Goal: Information Seeking & Learning: Check status

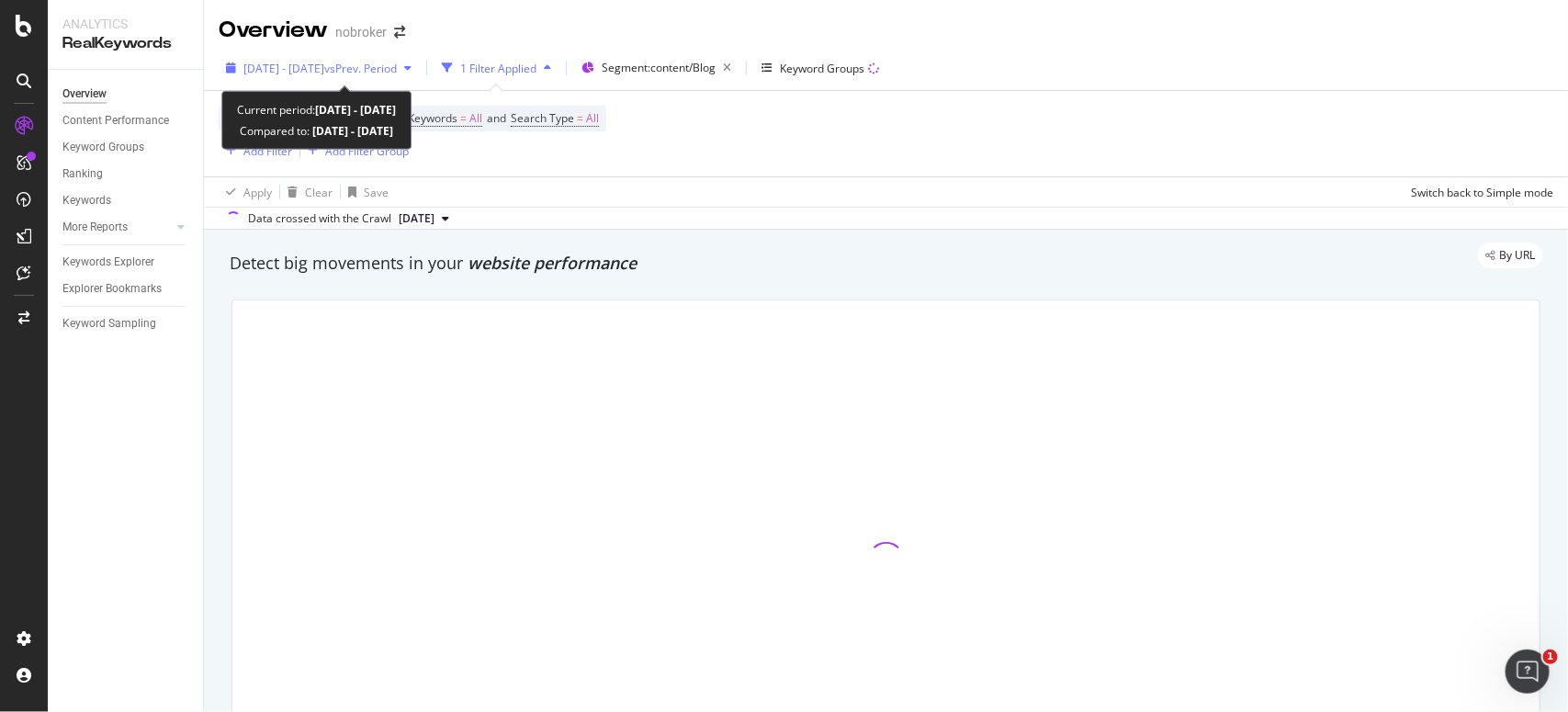
click at [397, 69] on span "vs Prev. Period" at bounding box center [361, 68] width 73 height 15
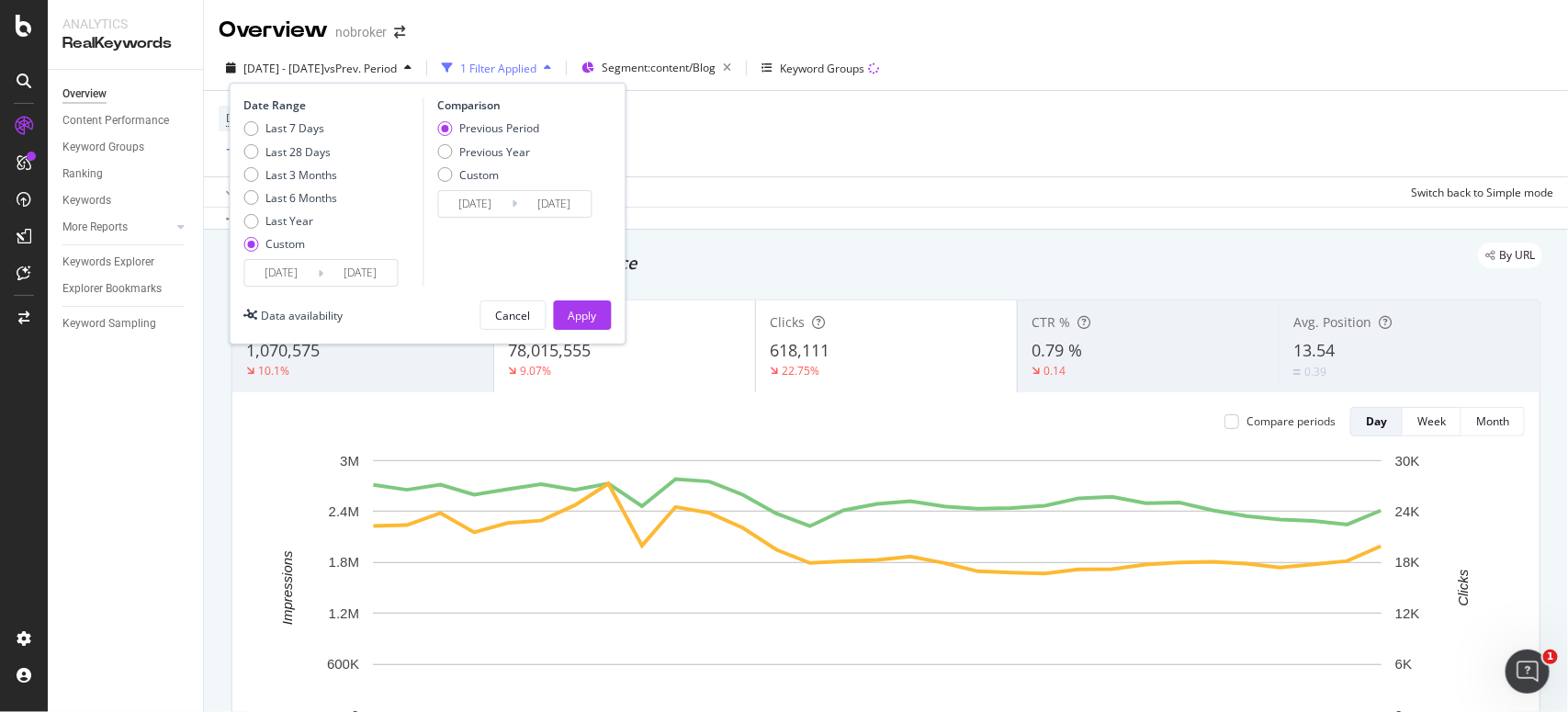
click at [311, 269] on input "[DATE]" at bounding box center [282, 273] width 74 height 26
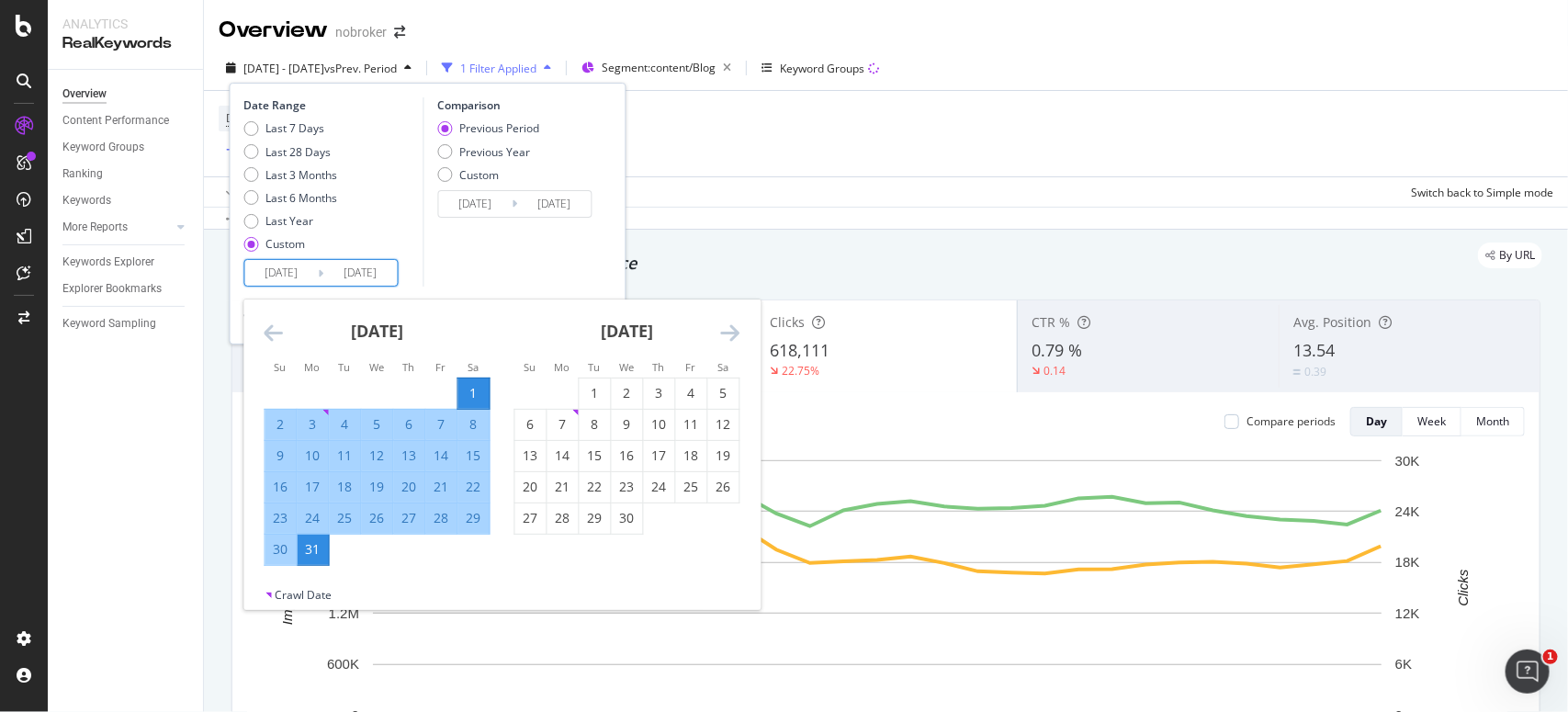
click at [730, 336] on icon "Move forward to switch to the next month." at bounding box center [730, 332] width 19 height 22
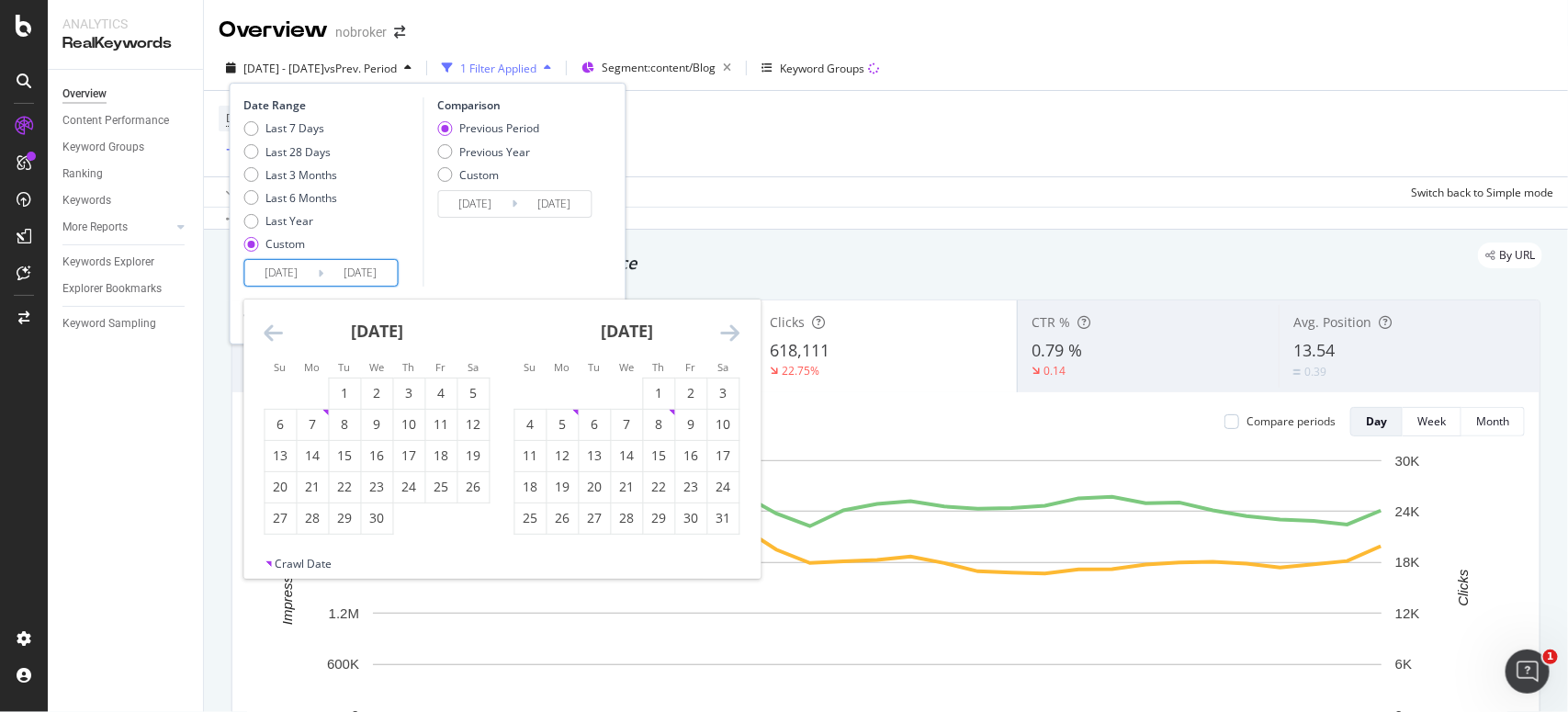
click at [730, 336] on icon "Move forward to switch to the next month." at bounding box center [730, 332] width 19 height 22
click at [572, 399] on div "1" at bounding box center [563, 392] width 32 height 18
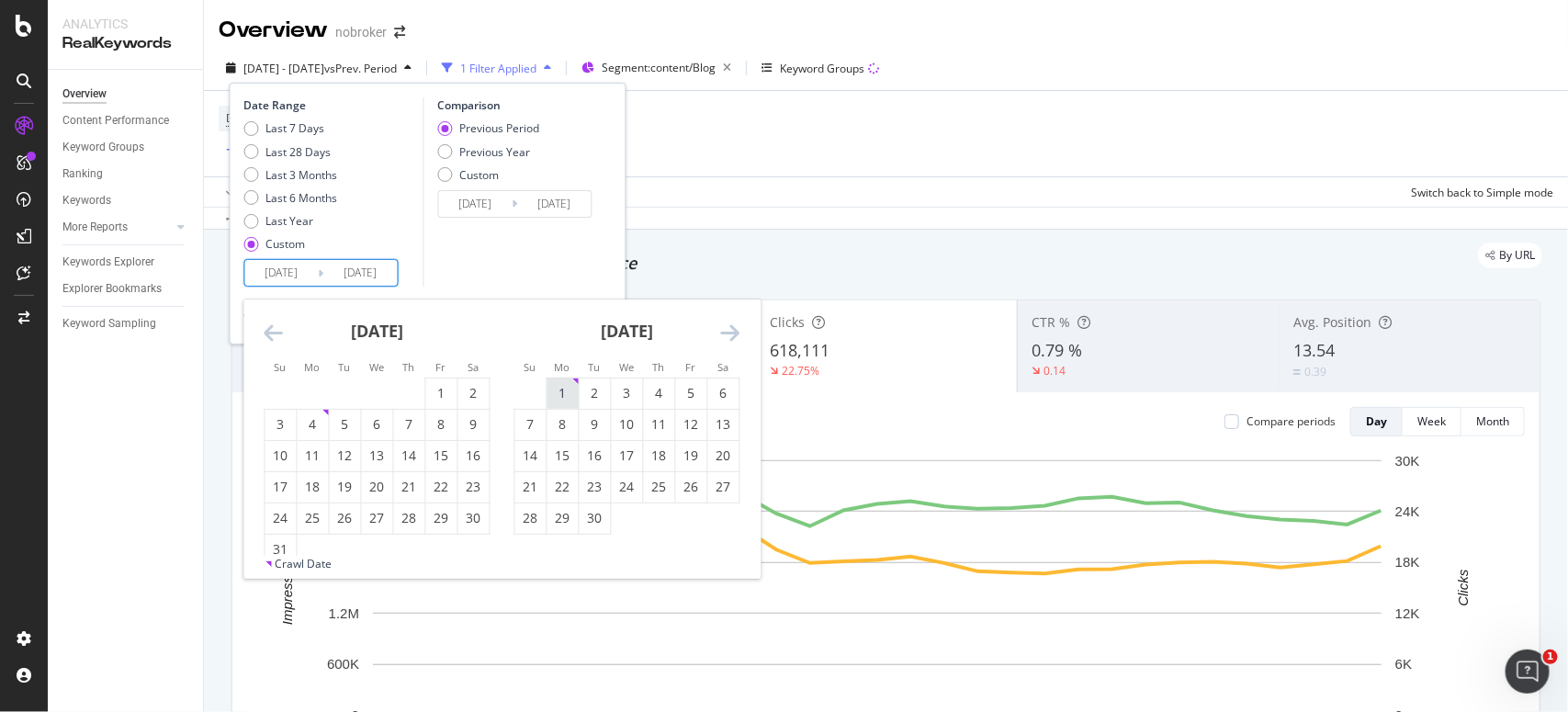
type input "[DATE]"
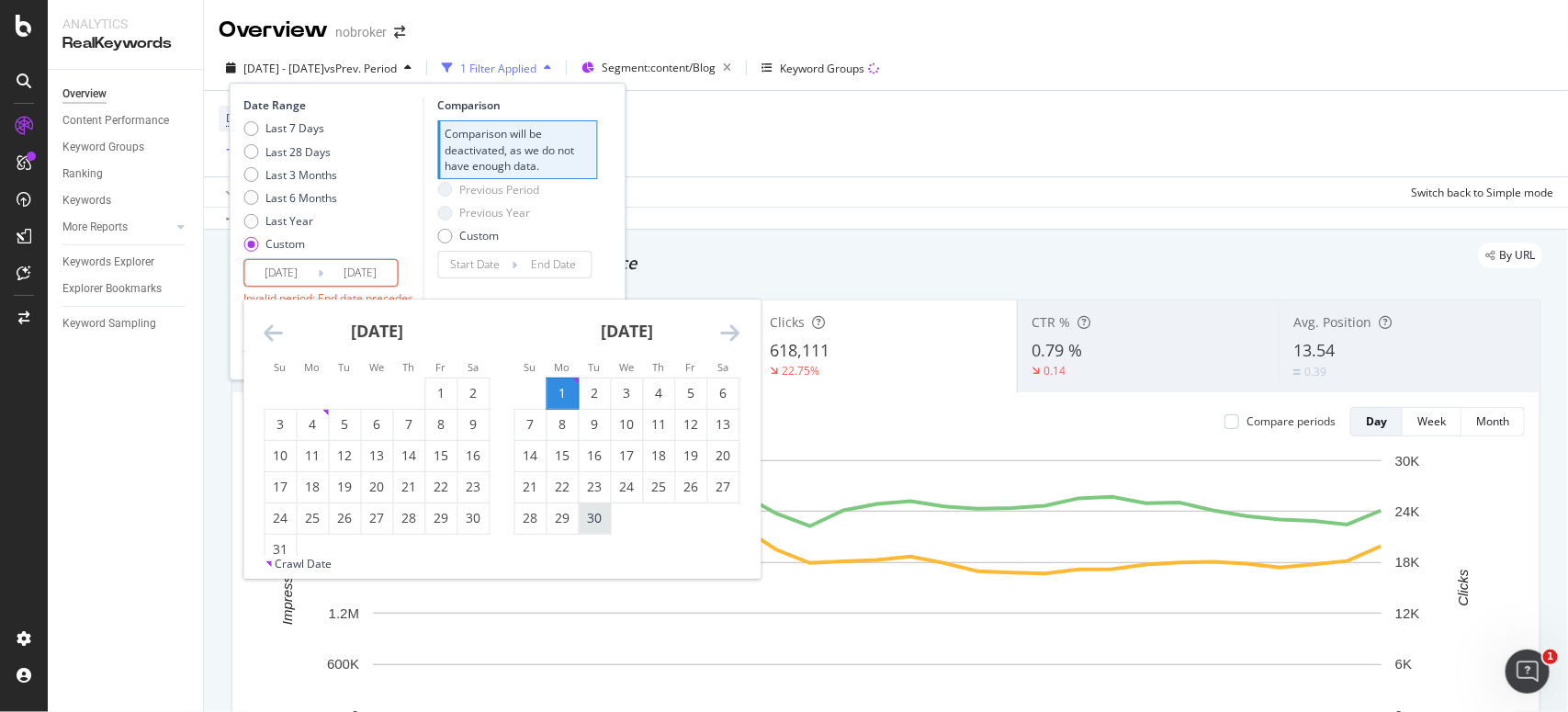
click at [589, 514] on div "30" at bounding box center [595, 517] width 32 height 18
type input "[DATE]"
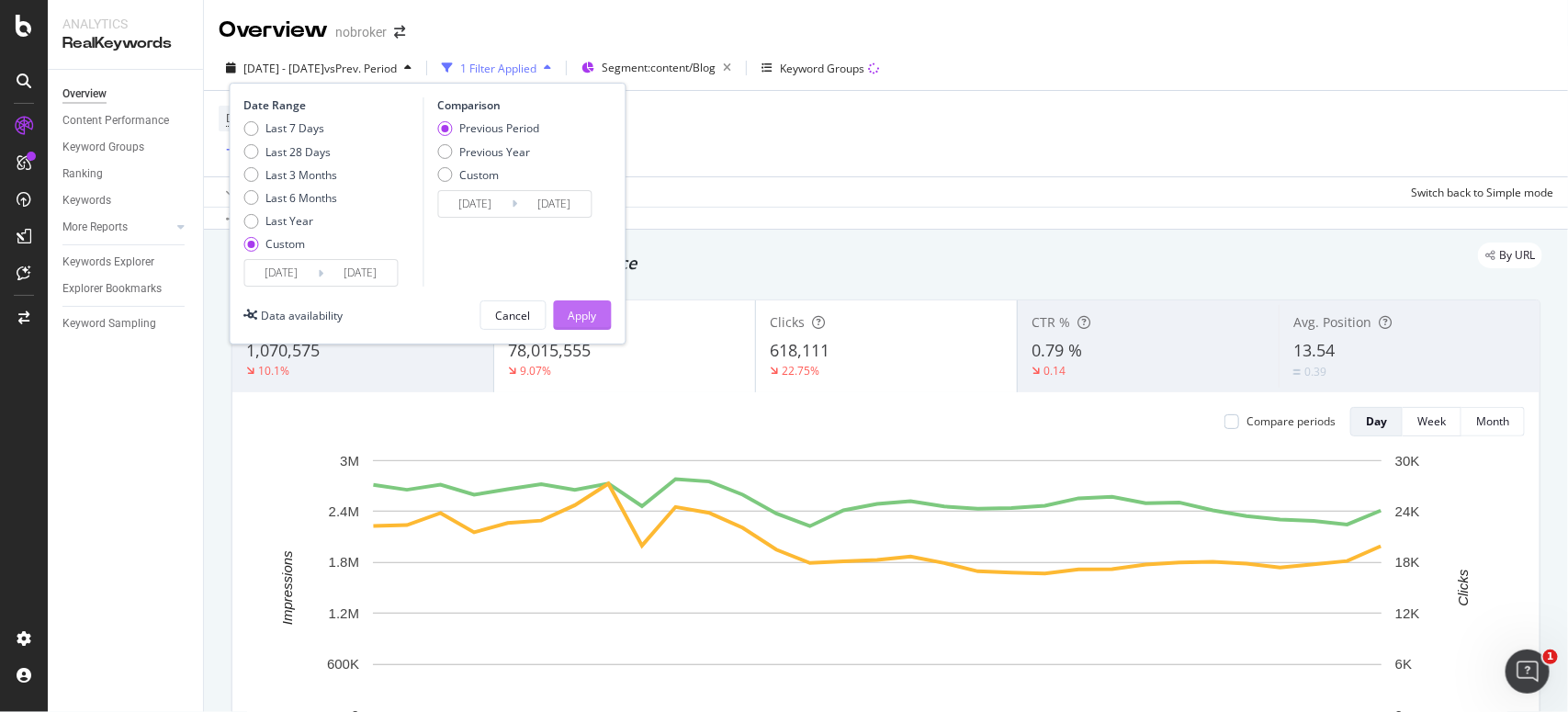
click at [577, 306] on div "Apply" at bounding box center [583, 315] width 29 height 28
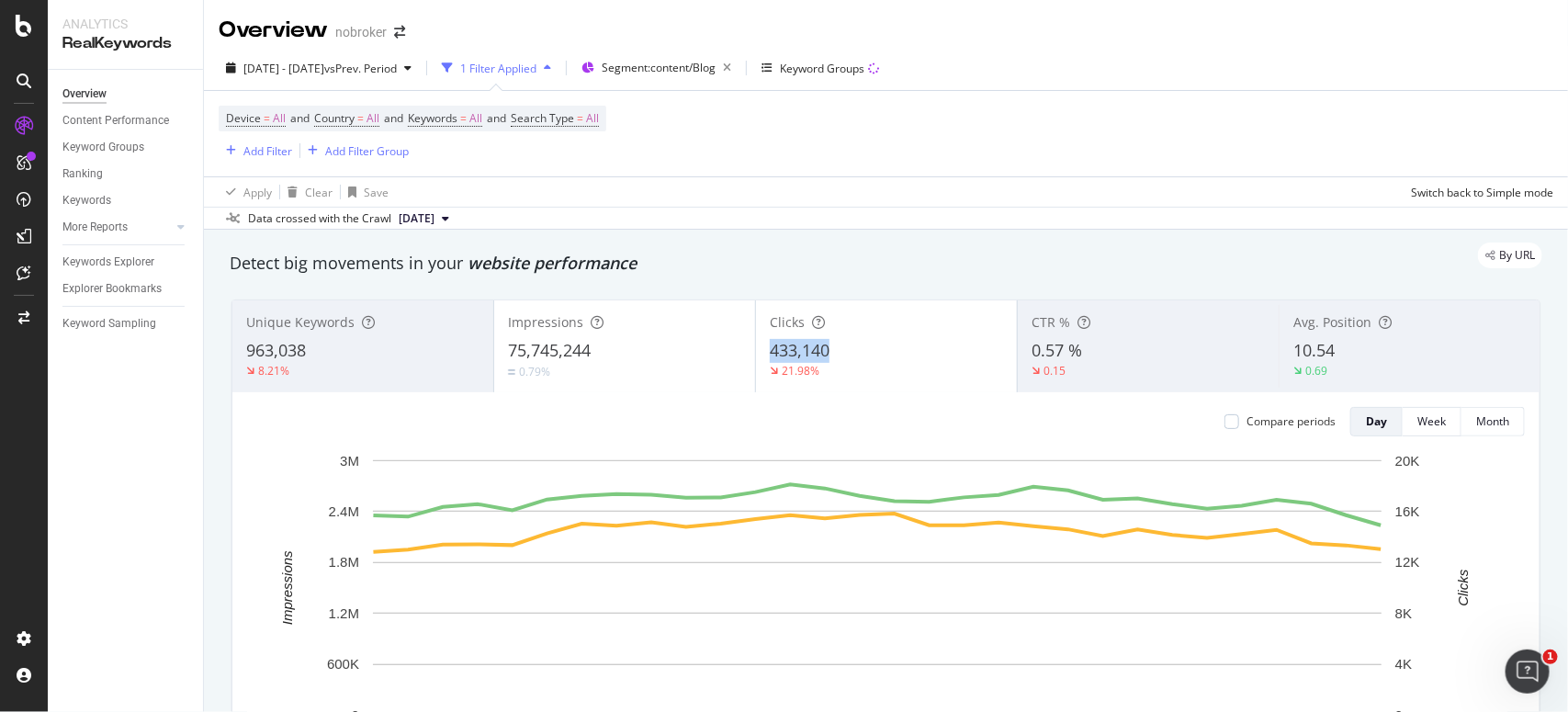
copy span "433,140"
drag, startPoint x: 851, startPoint y: 355, endPoint x: 667, endPoint y: 276, distance: 200.2
click at [667, 276] on div "Detect big movements in your website performance Unique Keywords 963,038 8.21% …" at bounding box center [886, 539] width 1331 height 593
click at [667, 276] on div "Detect big movements in your website performance" at bounding box center [886, 264] width 1331 height 42
copy span "75,745,244"
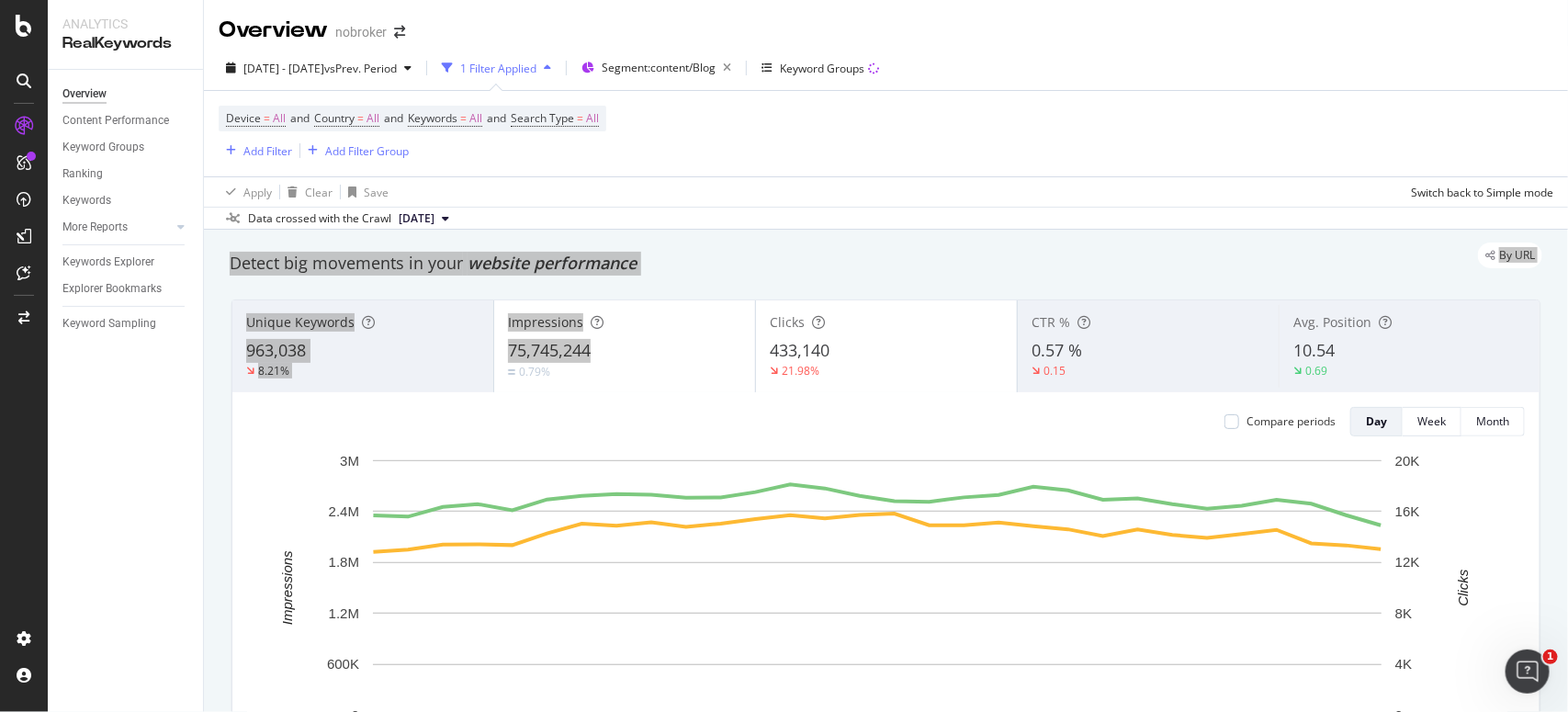
drag, startPoint x: 607, startPoint y: 347, endPoint x: 664, endPoint y: 245, distance: 116.8
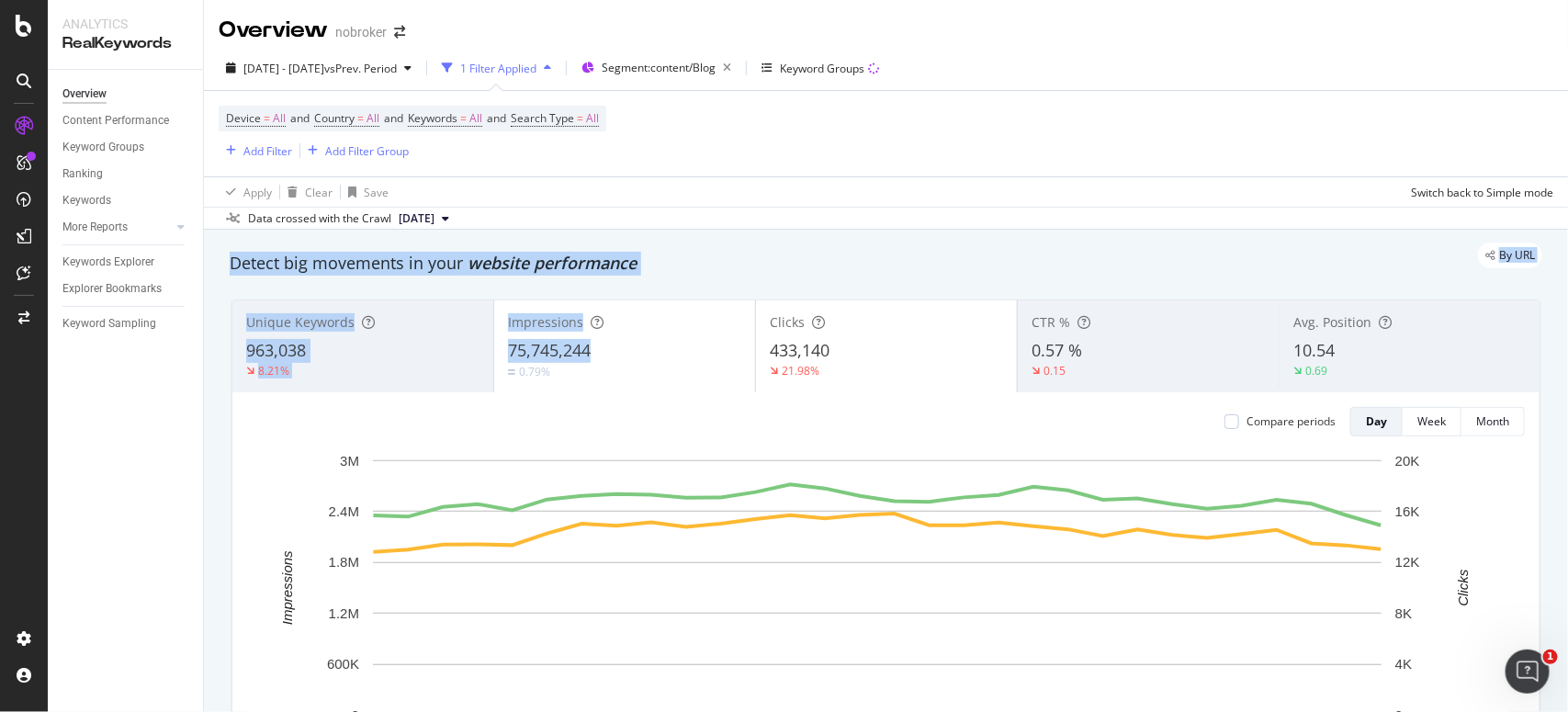
click at [793, 249] on div "By URL" at bounding box center [876, 255] width 1331 height 26
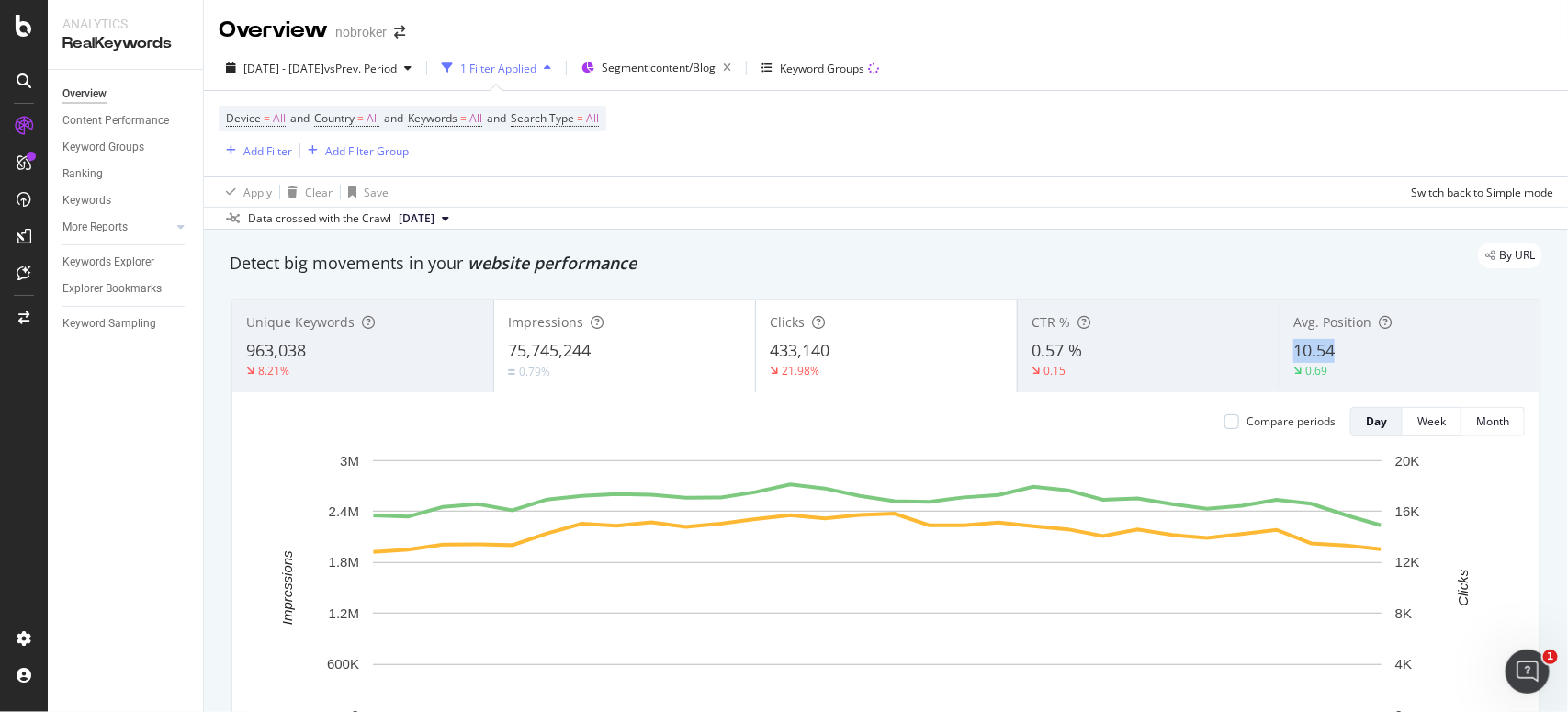
copy span "10.54"
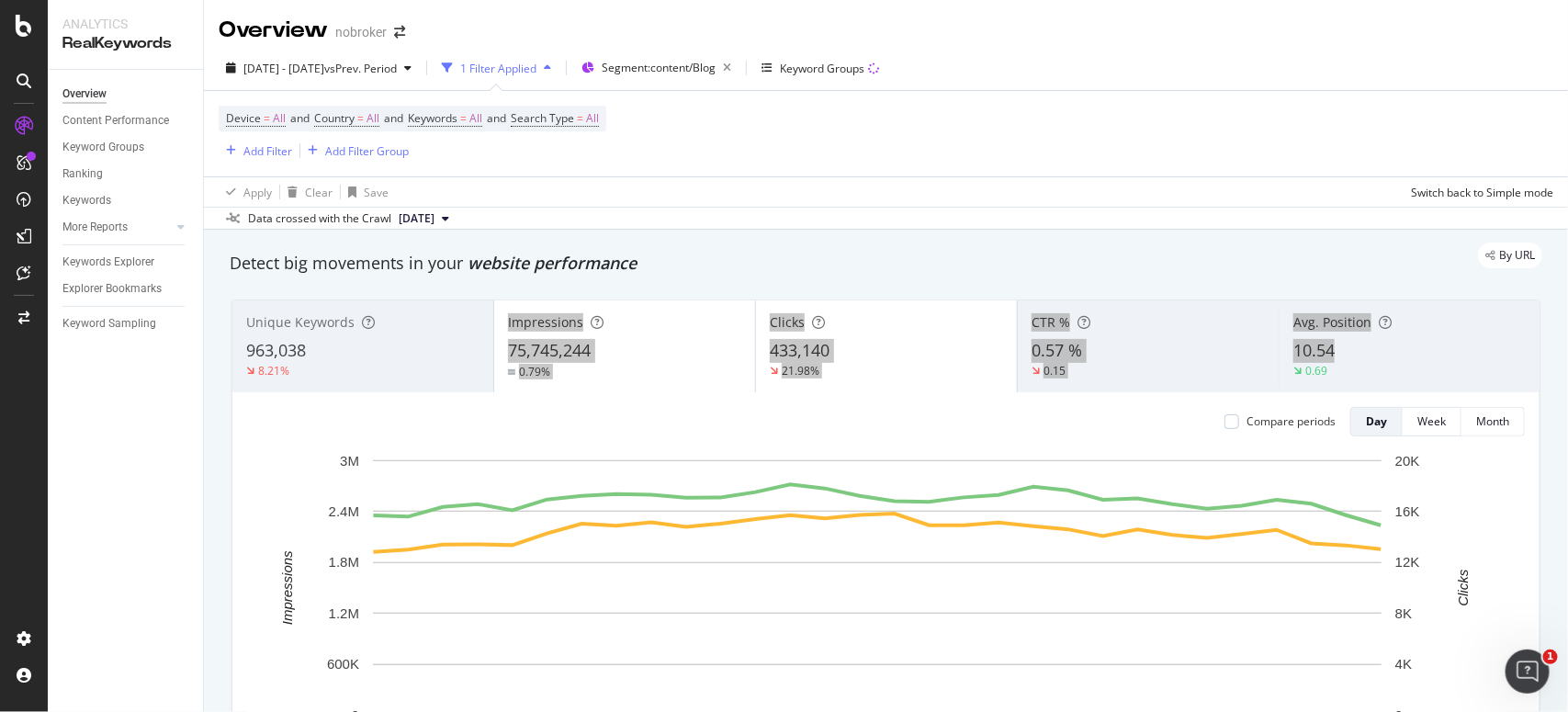
drag, startPoint x: 1333, startPoint y: 352, endPoint x: 718, endPoint y: 294, distance: 617.7
click at [718, 294] on div "Unique Keywords 963,038 8.21% Impressions 75,745,244 0.79% Clicks 433,140 21.98…" at bounding box center [886, 560] width 1331 height 551
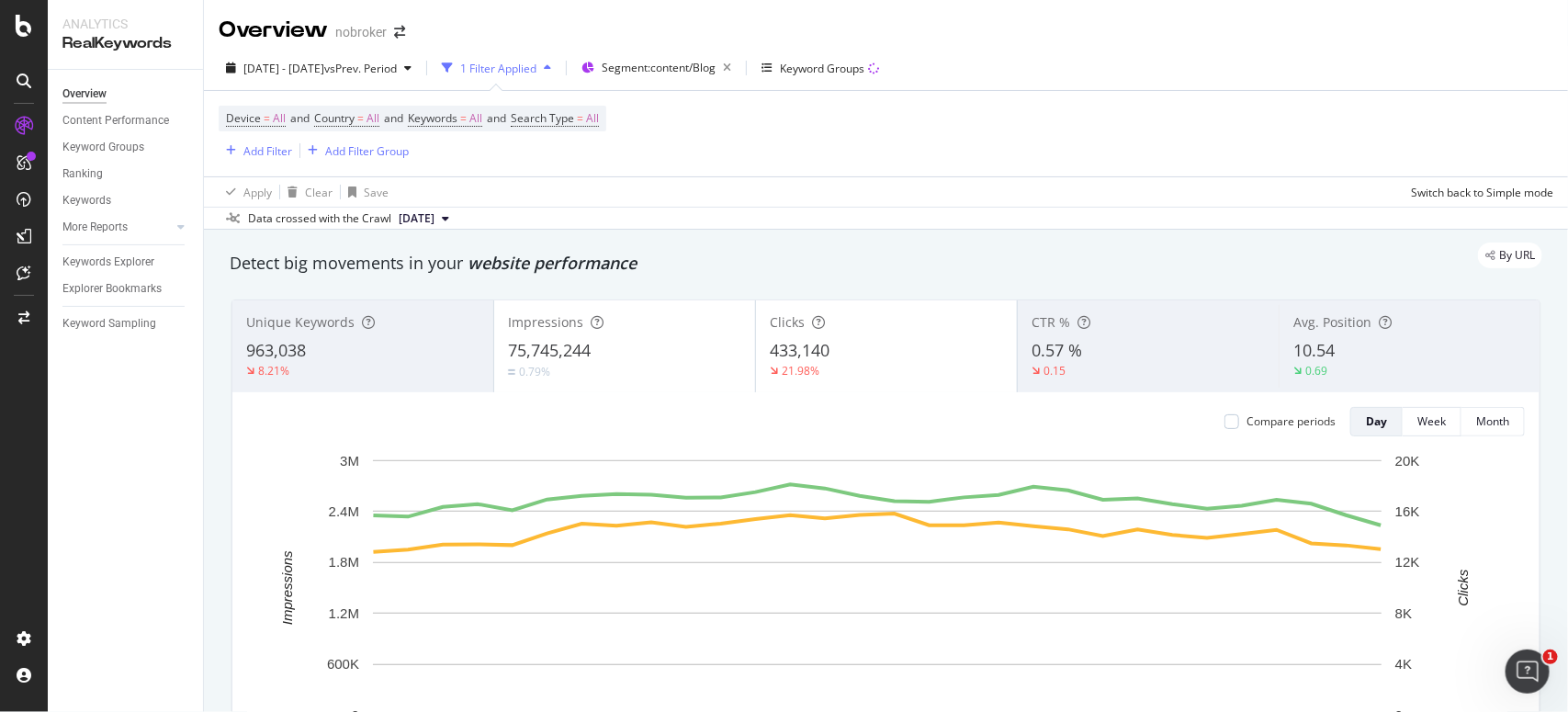
click at [907, 259] on div "By URL" at bounding box center [876, 255] width 1331 height 26
copy span "963,038"
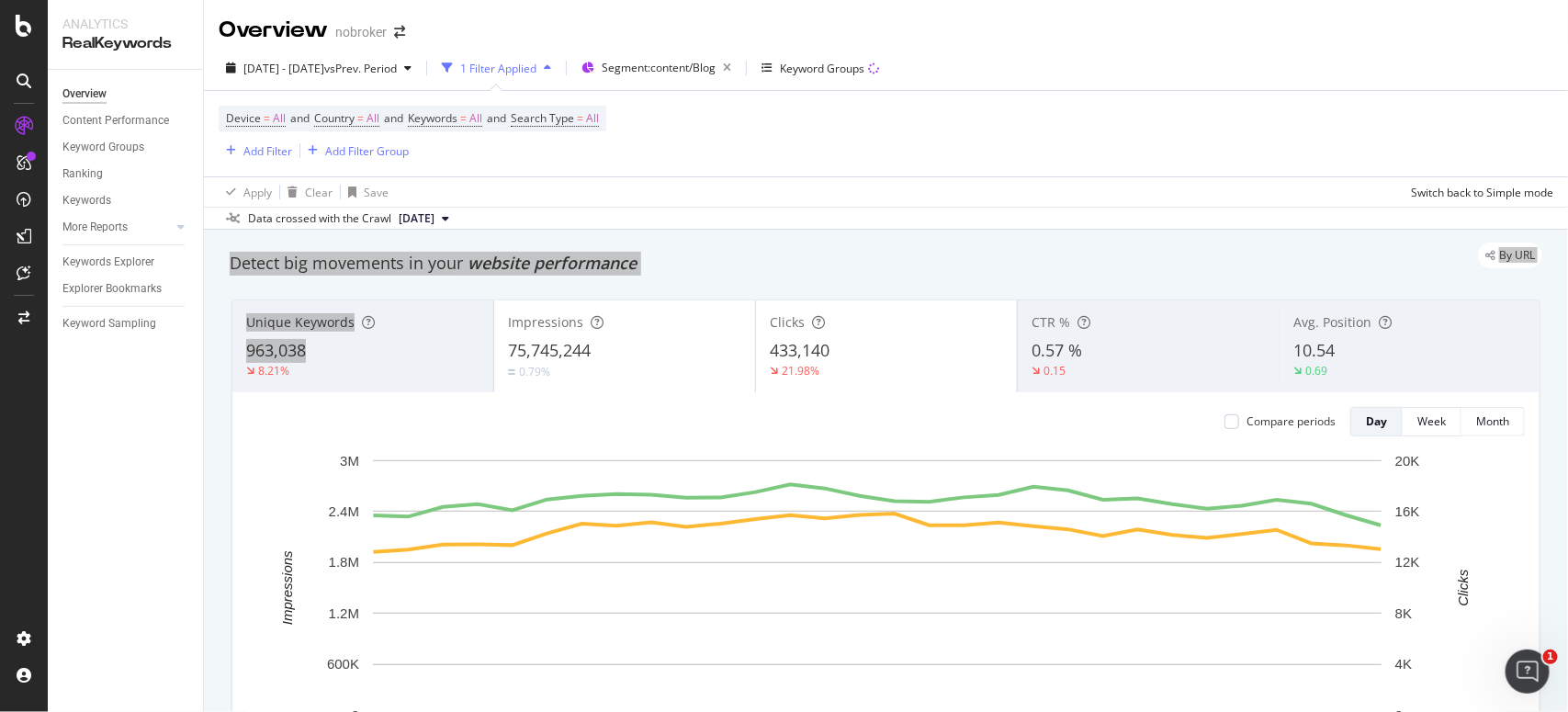
drag, startPoint x: 328, startPoint y: 349, endPoint x: 724, endPoint y: 214, distance: 418.4
click at [724, 214] on div "Overview nobroker [DATE] - [DATE] vs Prev. Period 1 Filter Applied Segment: con…" at bounding box center [887, 356] width 1365 height 712
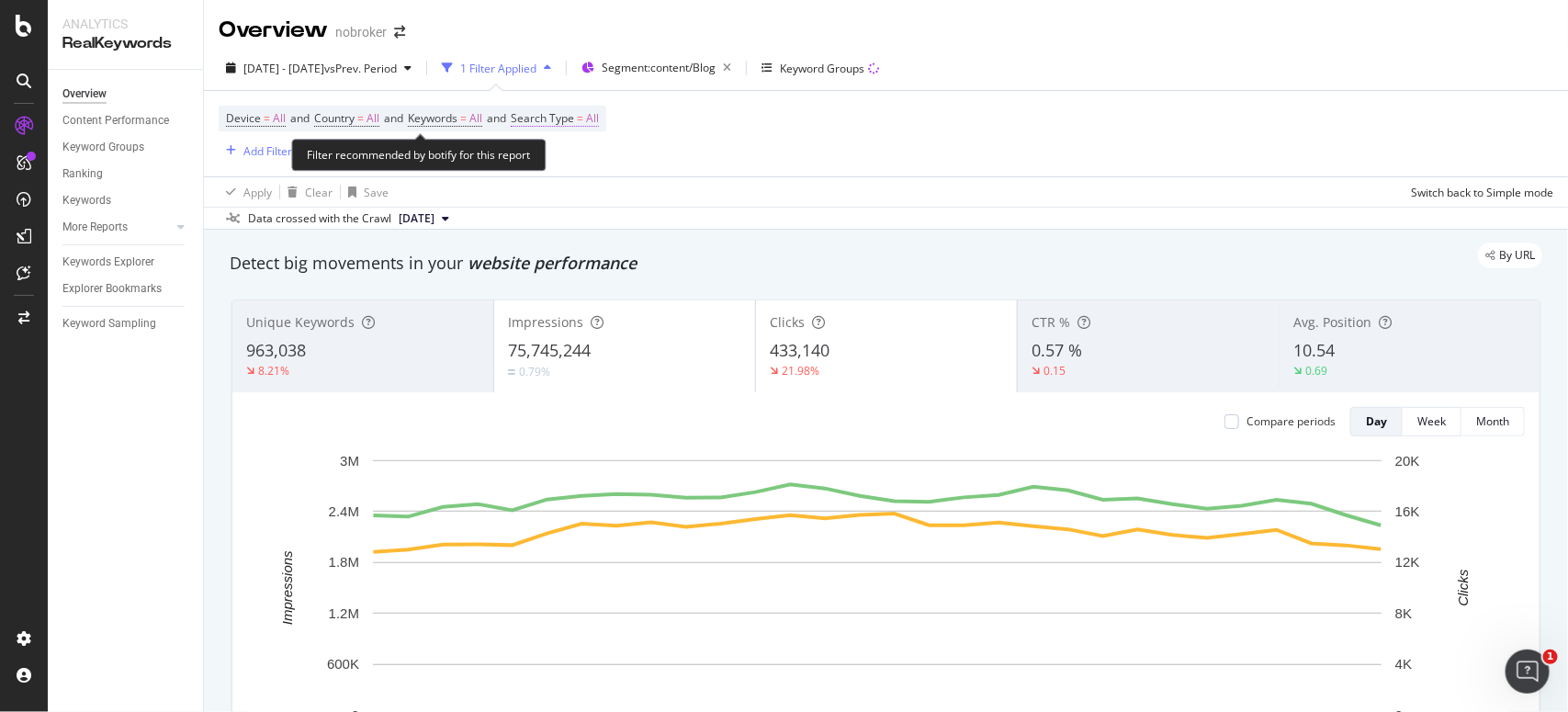
click at [599, 119] on span "All" at bounding box center [592, 118] width 12 height 26
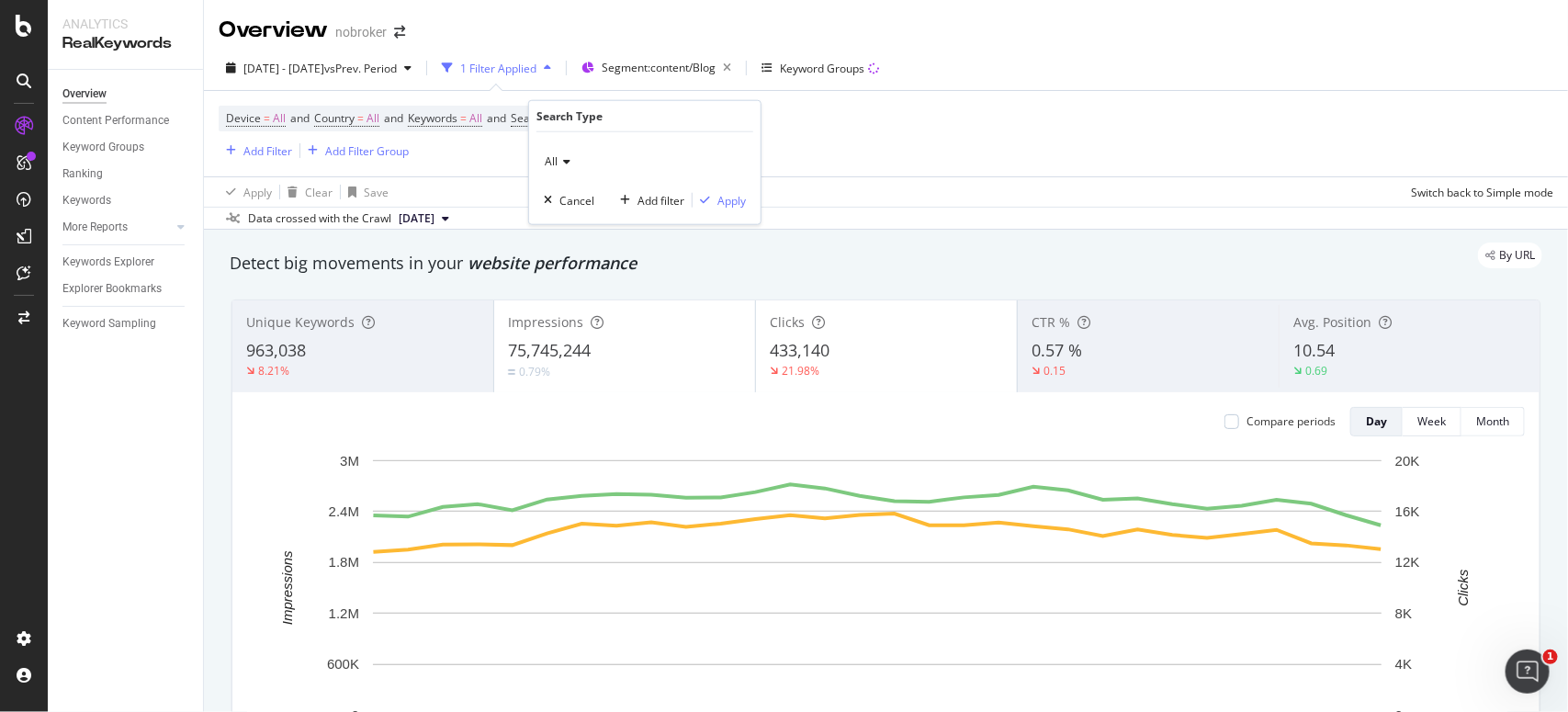
click at [553, 161] on span "All" at bounding box center [551, 161] width 12 height 15
click at [558, 258] on div "Image" at bounding box center [647, 247] width 197 height 24
click at [731, 202] on div "Apply" at bounding box center [732, 200] width 29 height 15
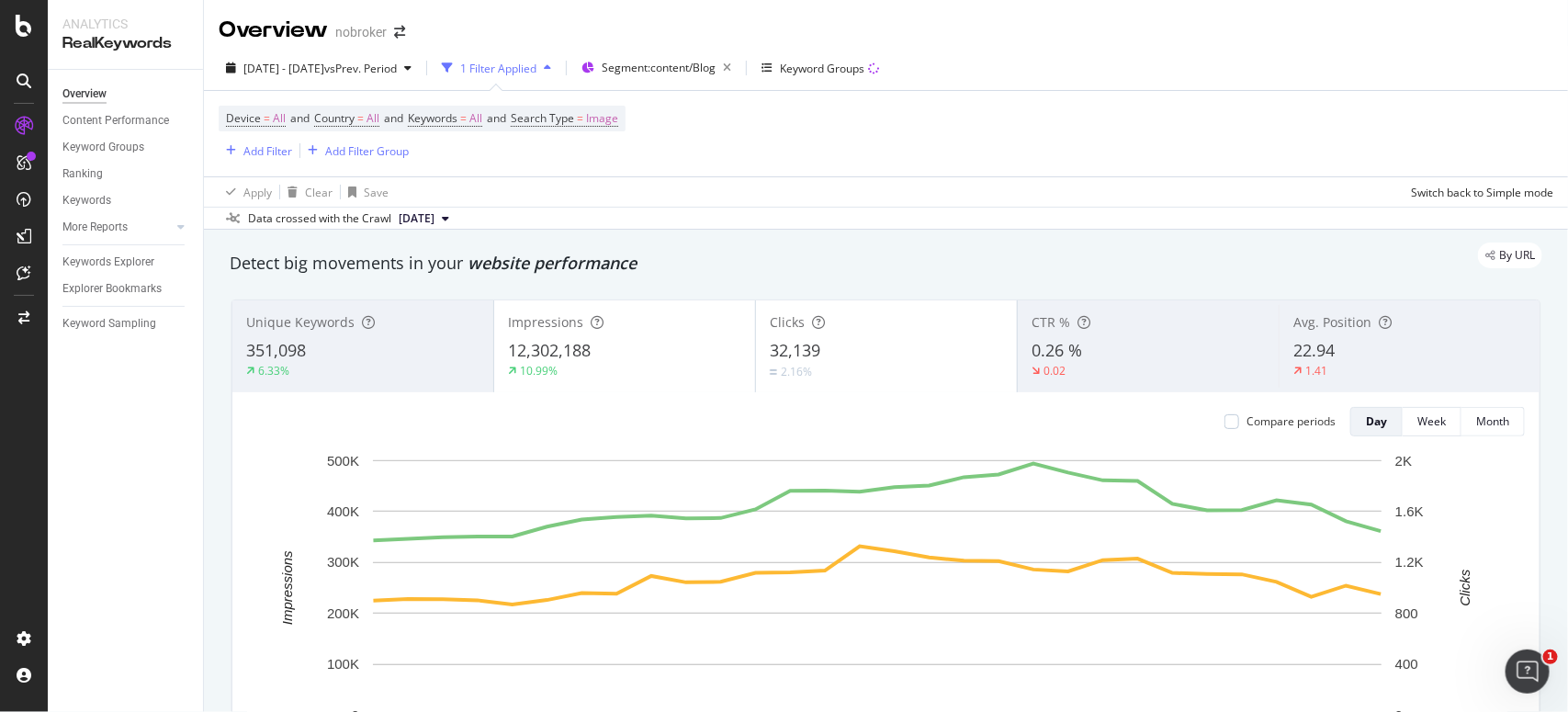
drag, startPoint x: 809, startPoint y: 328, endPoint x: 915, endPoint y: 195, distance: 170.1
click at [915, 195] on div "Overview nobroker [DATE] - [DATE] vs Prev. Period 1 Filter Applied Segment: con…" at bounding box center [887, 356] width 1365 height 712
copy span "32,139"
drag, startPoint x: 824, startPoint y: 350, endPoint x: 710, endPoint y: 370, distance: 115.7
click at [710, 370] on div "Unique Keywords 351,098 6.33% Impressions 12,302,188 10.99% Clicks 32,139 2.16%…" at bounding box center [886, 346] width 1307 height 92
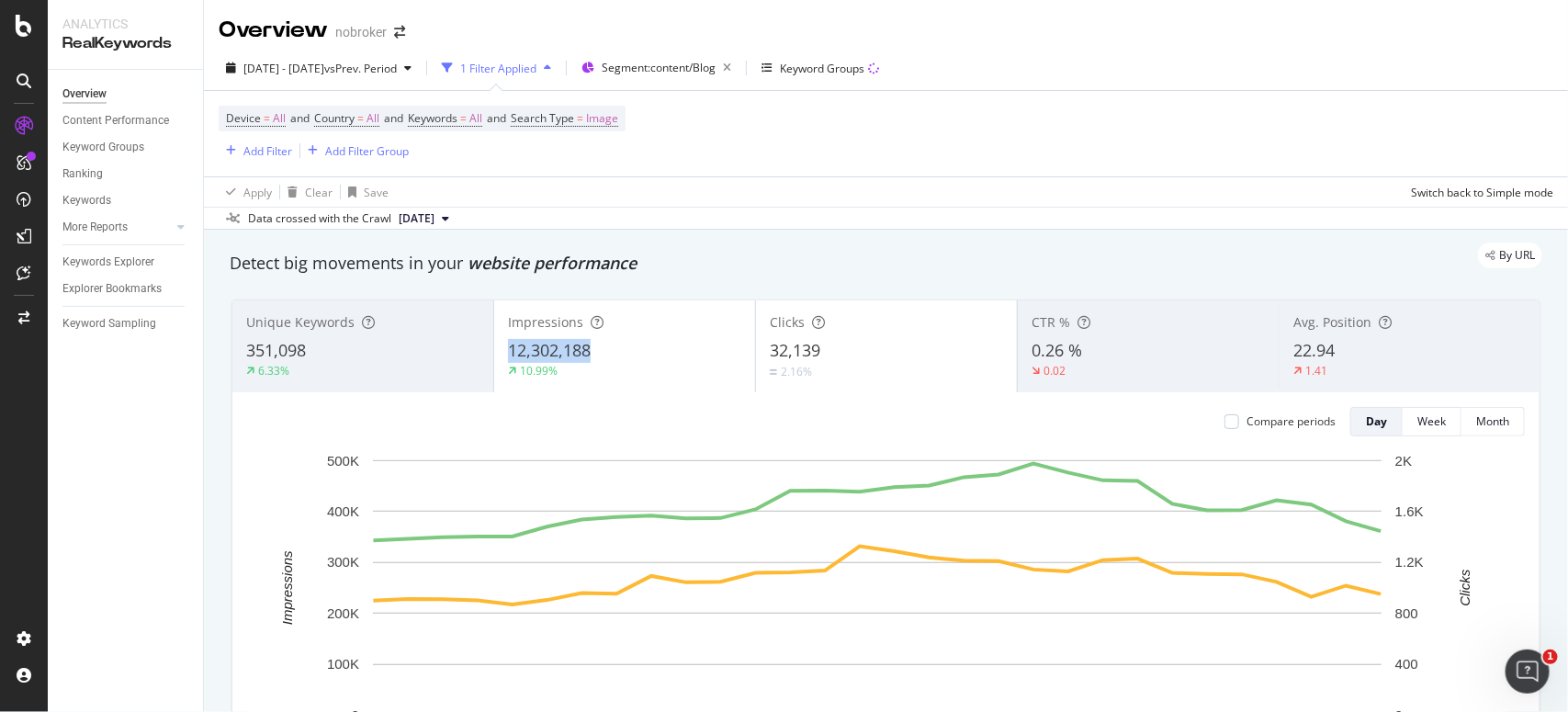
copy span "12,302,188"
drag, startPoint x: 612, startPoint y: 355, endPoint x: 691, endPoint y: 345, distance: 79.6
click at [691, 345] on div "12,302,188" at bounding box center [624, 350] width 233 height 24
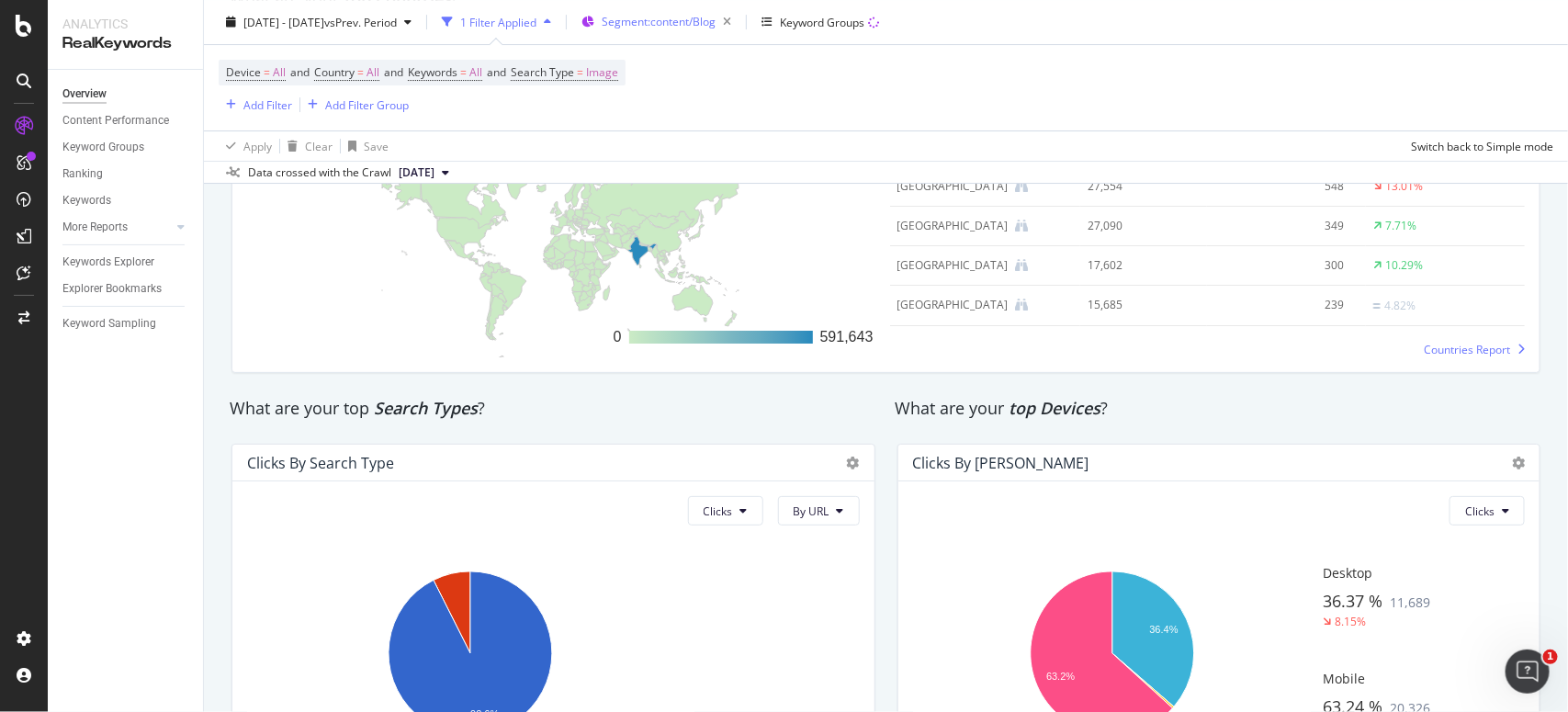
scroll to position [3267, 0]
